Goal: Navigation & Orientation: Find specific page/section

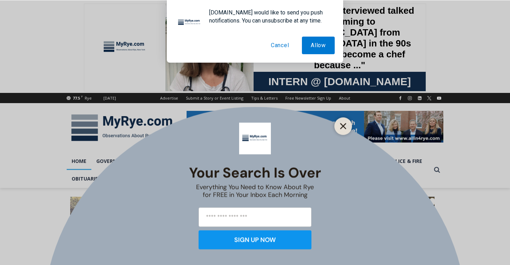
click at [338, 129] on button "Close" at bounding box center [343, 126] width 10 height 10
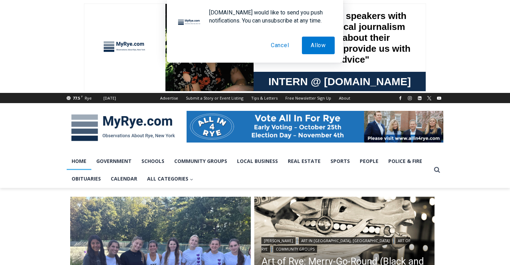
click at [278, 48] on button "Cancel" at bounding box center [280, 46] width 36 height 18
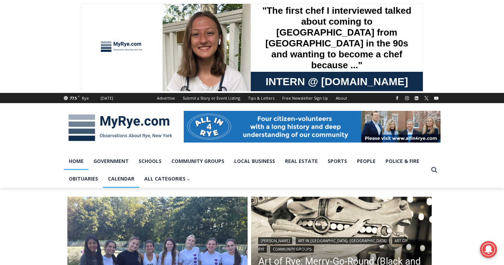
click at [125, 179] on link "Calendar" at bounding box center [121, 179] width 36 height 18
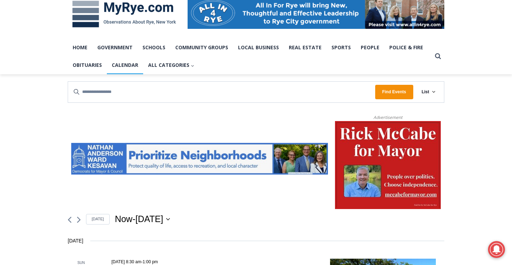
scroll to position [84, 0]
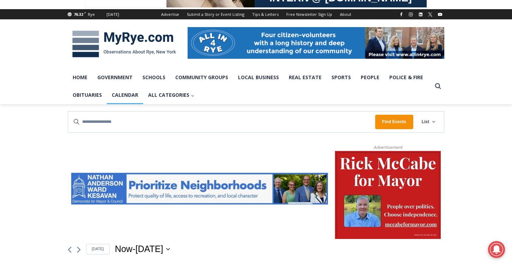
click at [431, 122] on button "List" at bounding box center [428, 122] width 31 height 21
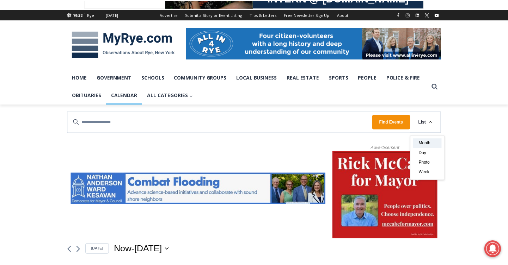
scroll to position [0, 0]
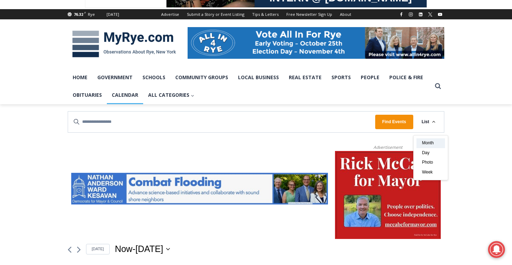
click at [430, 140] on span "Month" at bounding box center [428, 143] width 12 height 7
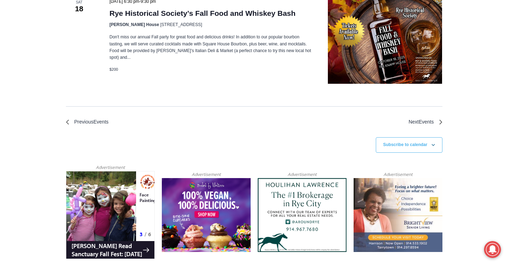
scroll to position [1762, 0]
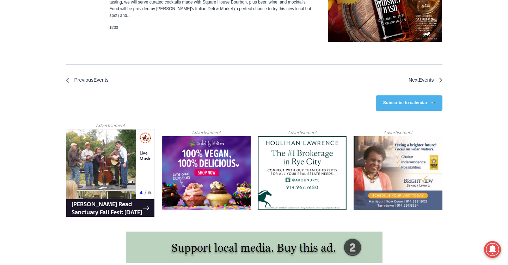
click at [433, 95] on div "Subscribe to calendar" at bounding box center [409, 102] width 67 height 15
